Goal: Information Seeking & Learning: Check status

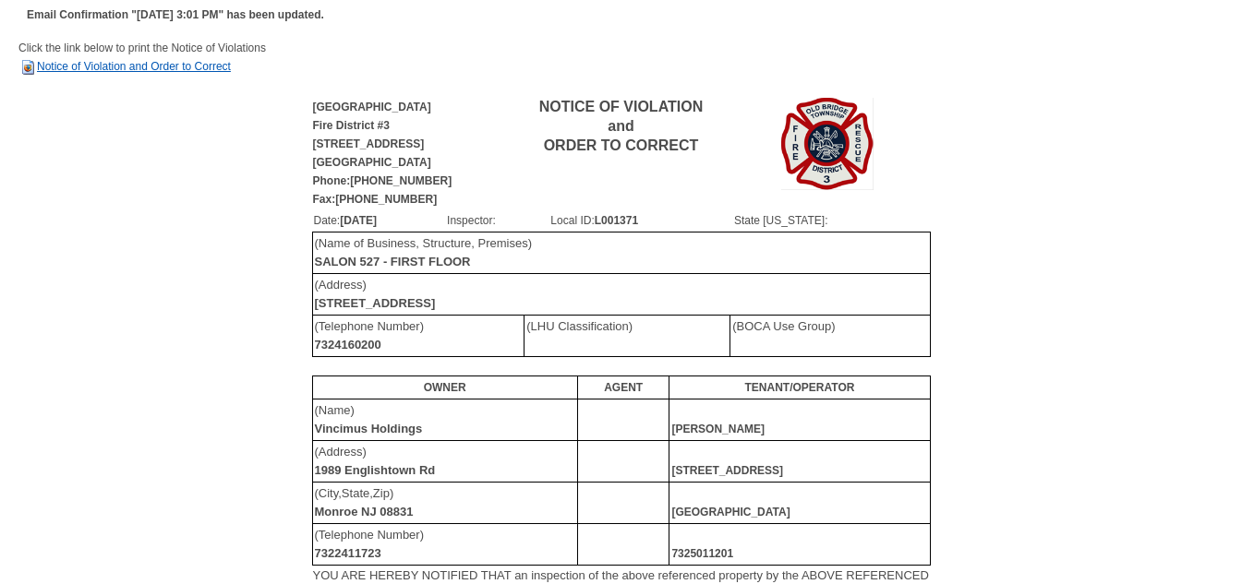
click at [192, 64] on link "Notice of Violation and Order to Correct" at bounding box center [124, 66] width 212 height 13
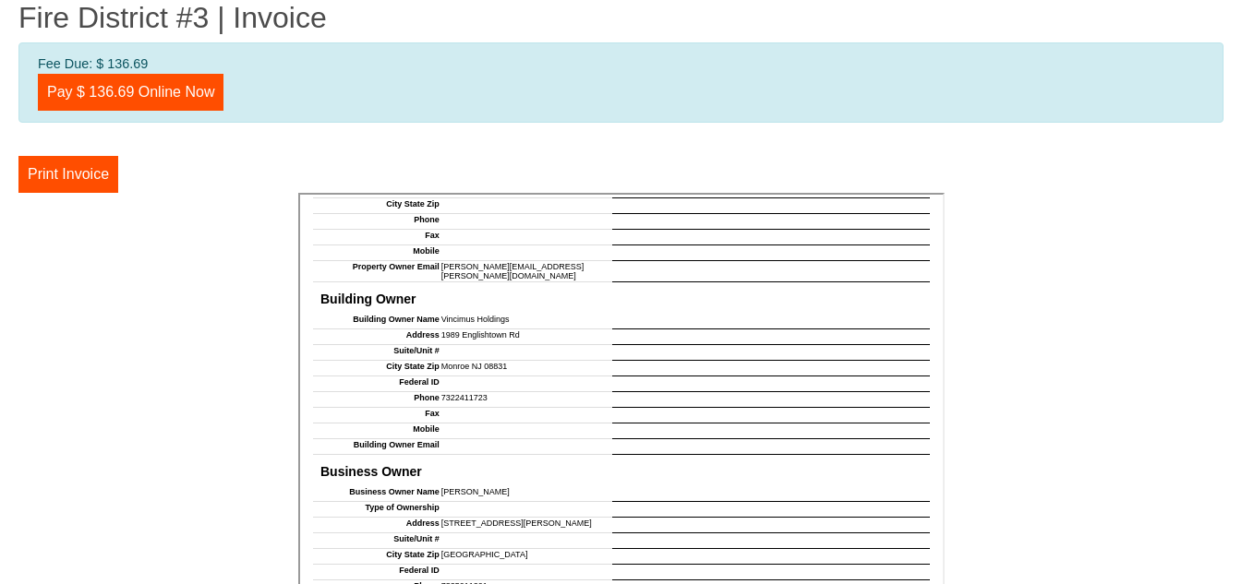
scroll to position [369, 0]
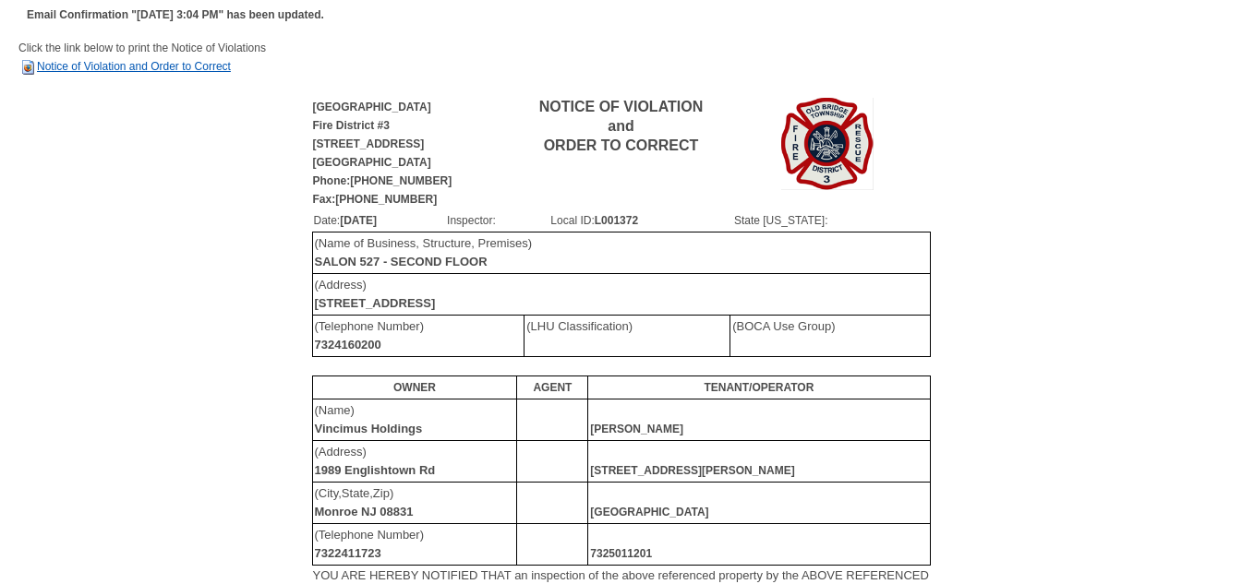
click at [142, 67] on link "Notice of Violation and Order to Correct" at bounding box center [124, 66] width 212 height 13
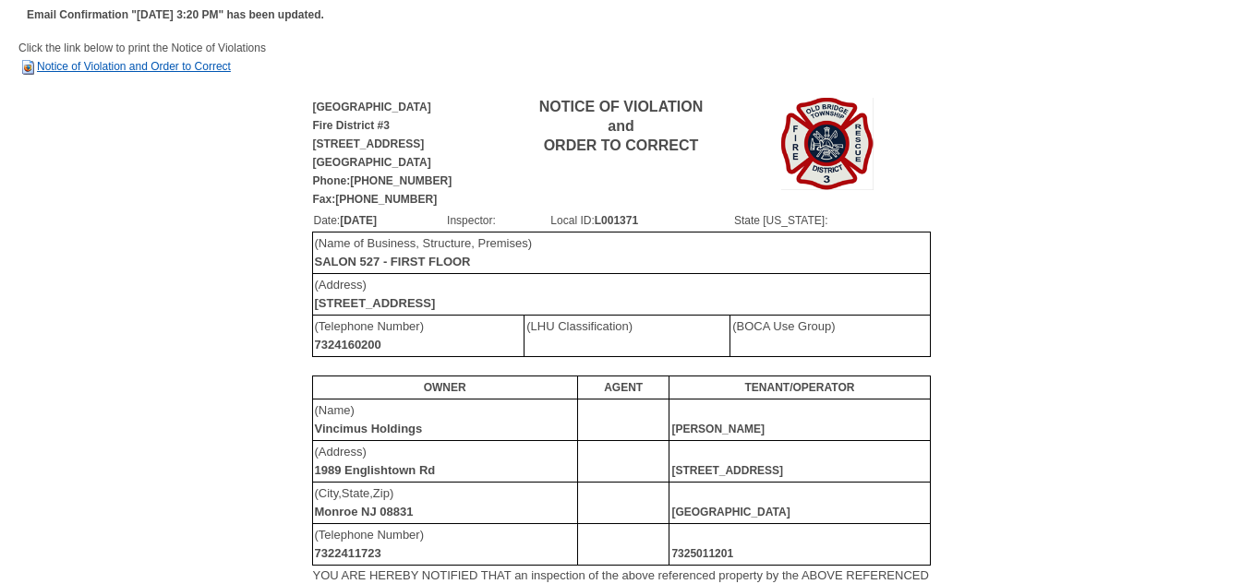
click at [170, 68] on link "Notice of Violation and Order to Correct" at bounding box center [124, 66] width 212 height 13
